Goal: Transaction & Acquisition: Purchase product/service

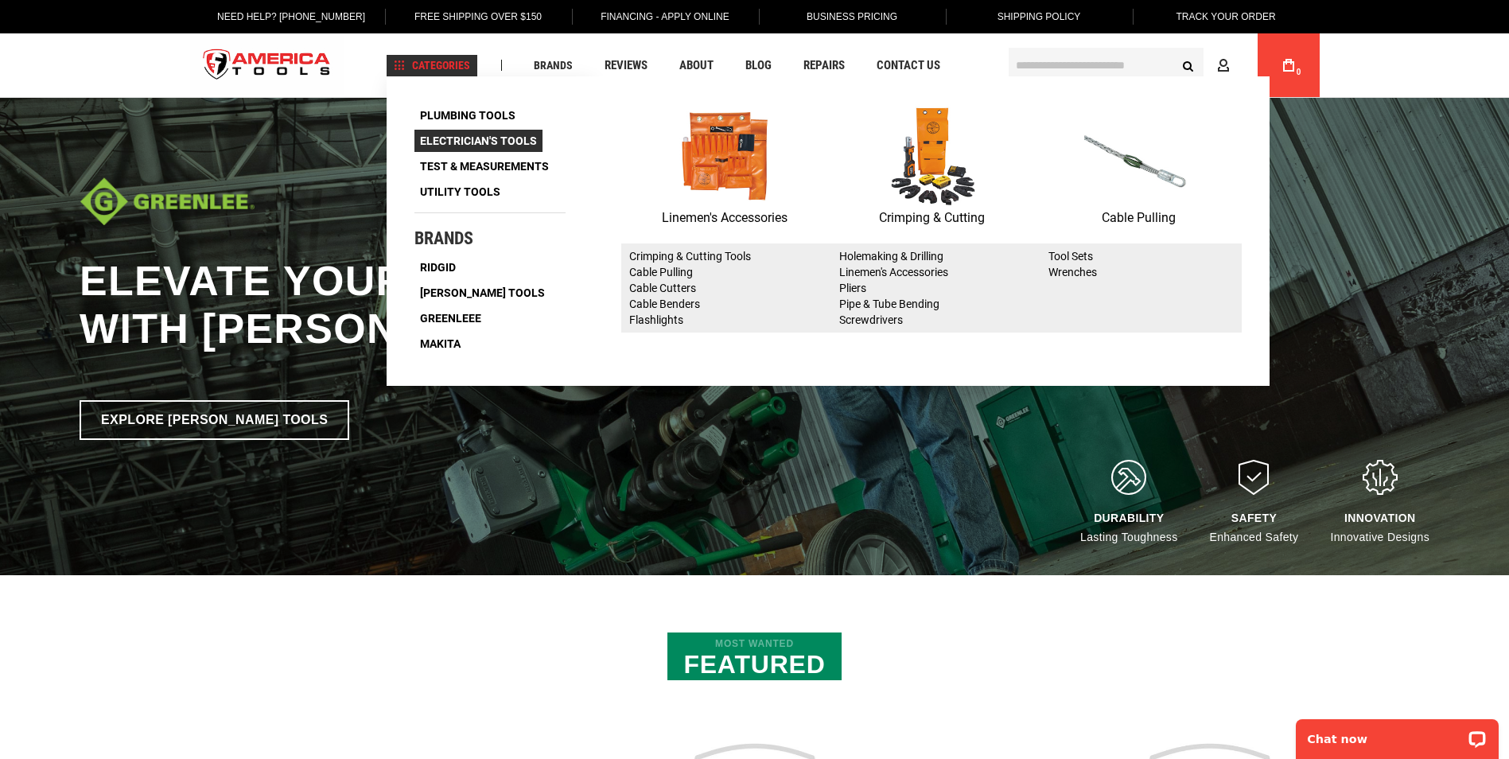
click at [478, 138] on span "Electrician's Tools" at bounding box center [478, 140] width 117 height 11
click at [1119, 211] on p "Cable Pulling" at bounding box center [1138, 218] width 207 height 21
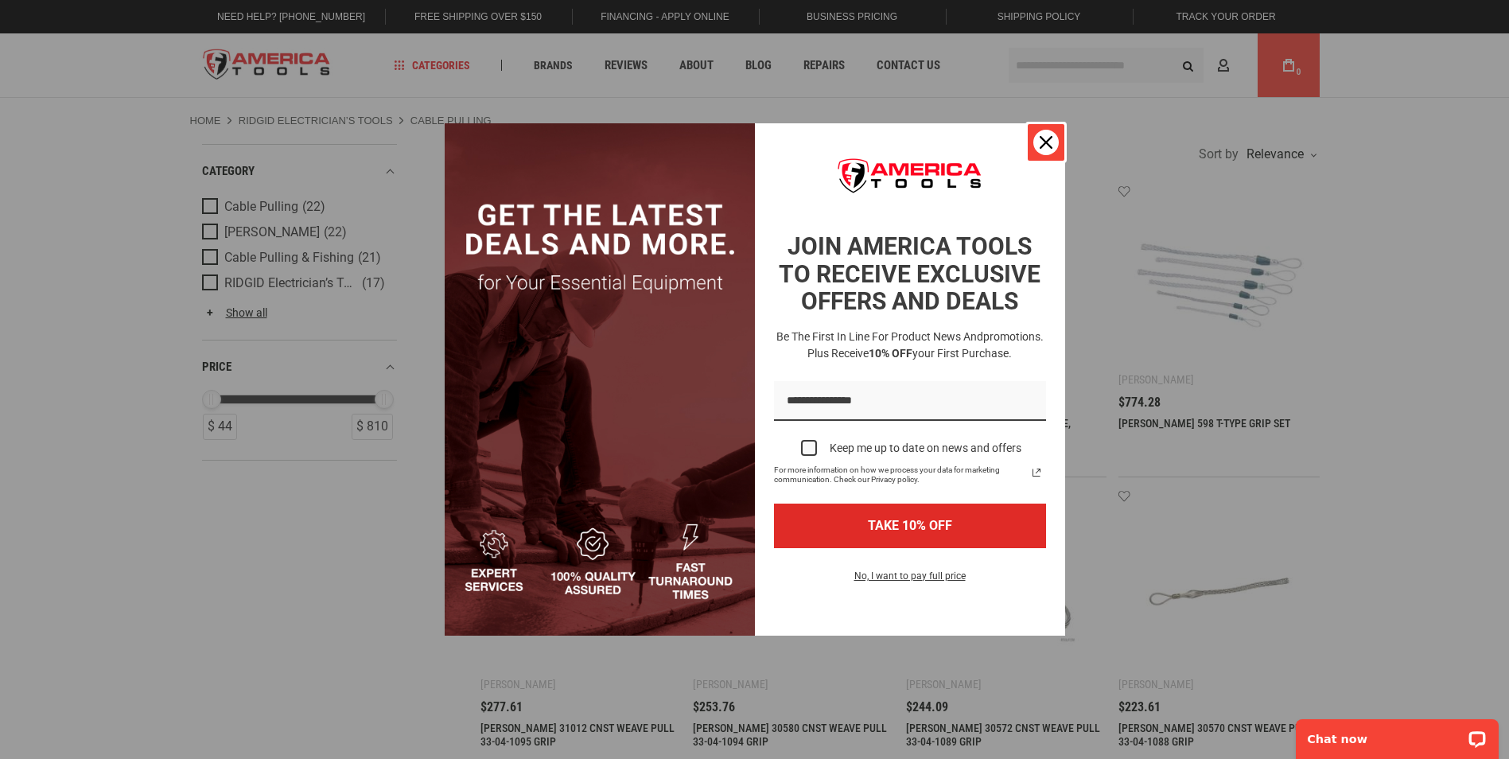
click at [1041, 140] on icon "close icon" at bounding box center [1046, 142] width 13 height 13
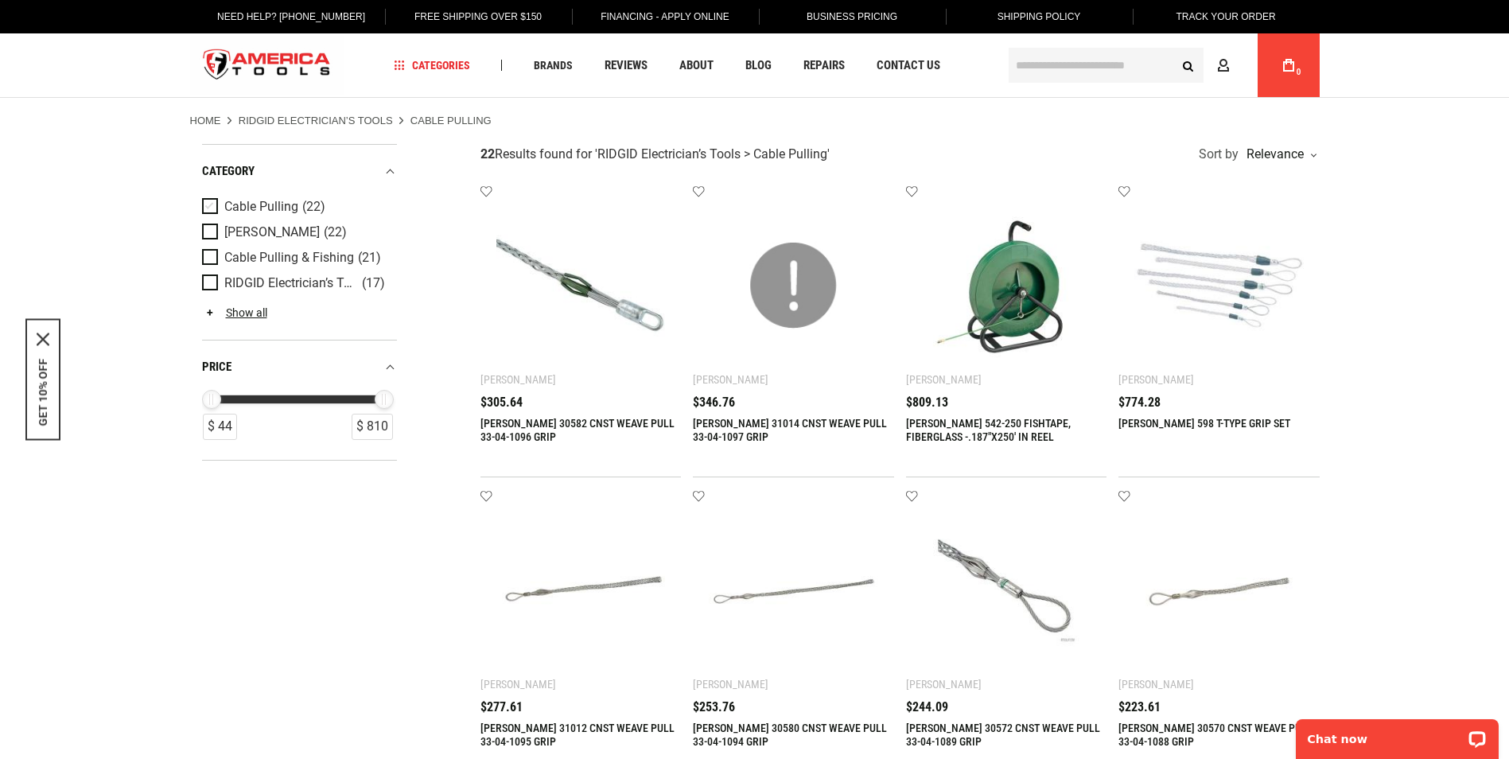
click at [206, 209] on span "Product Filters" at bounding box center [213, 207] width 22 height 18
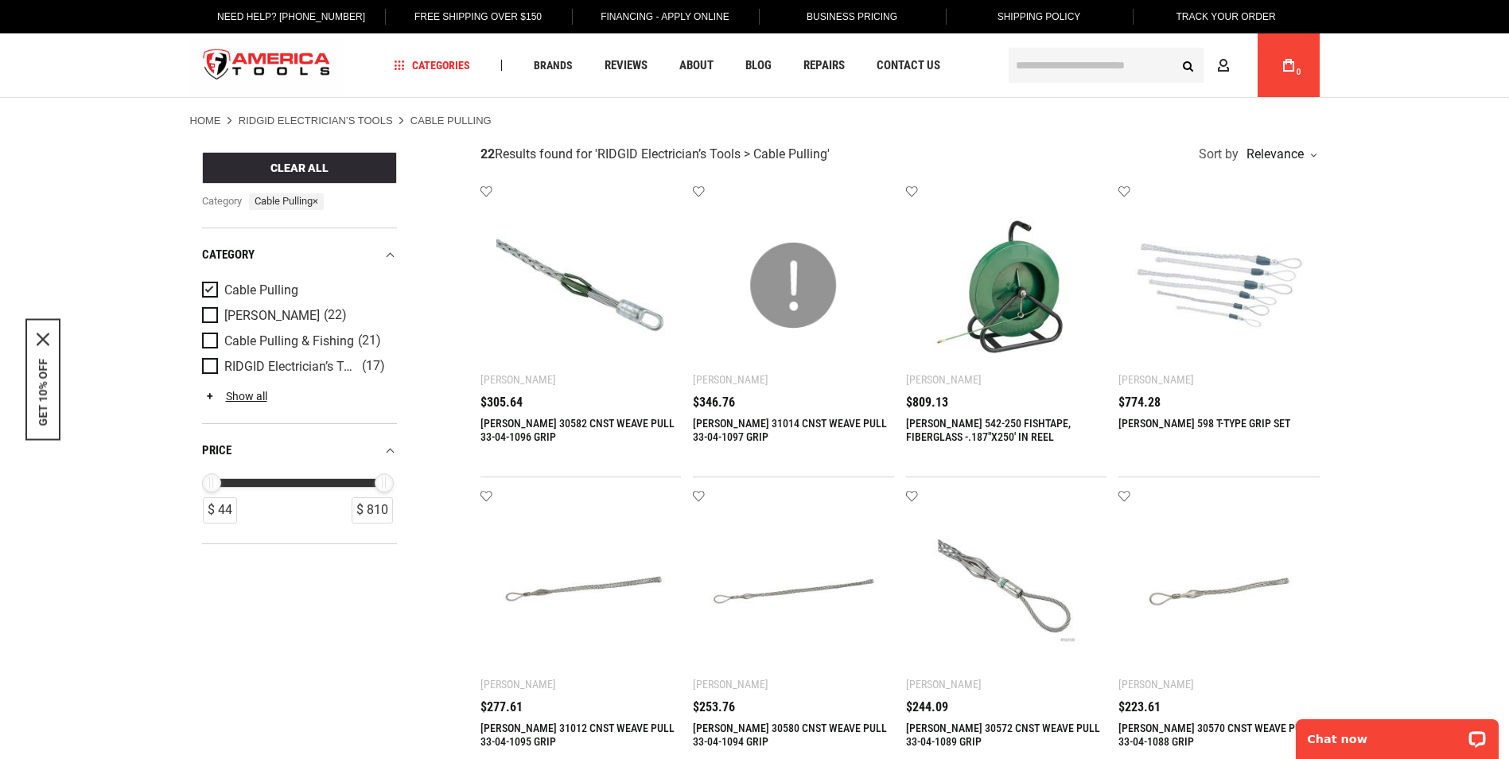
click at [211, 288] on span "Product Filters" at bounding box center [213, 291] width 22 height 18
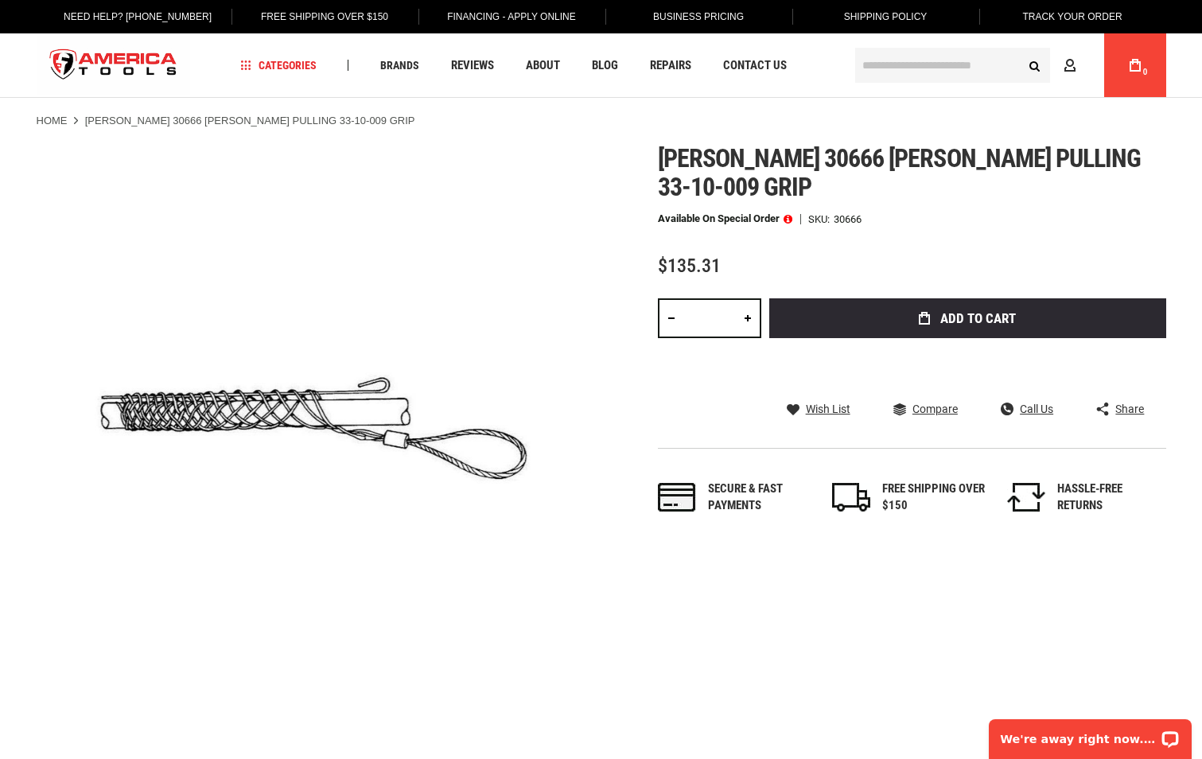
click at [791, 213] on span at bounding box center [788, 218] width 9 height 11
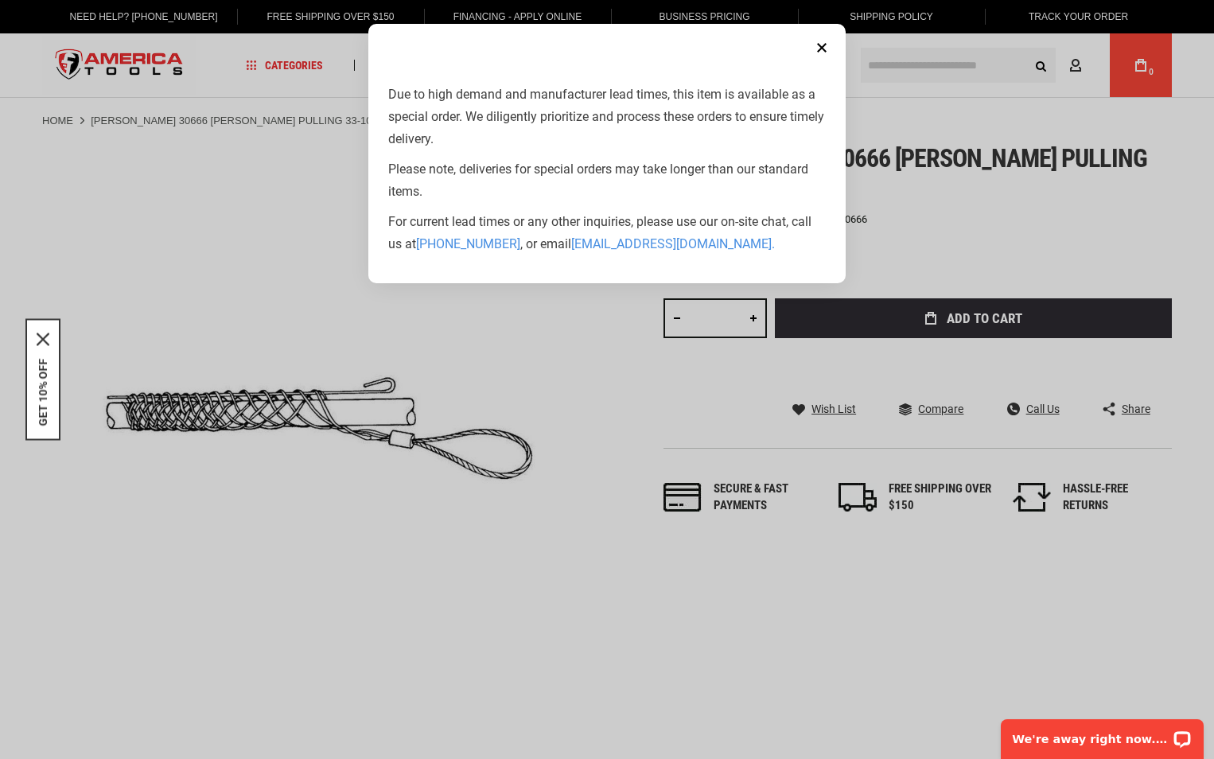
click at [821, 41] on button "Close" at bounding box center [822, 48] width 32 height 32
